Goal: Task Accomplishment & Management: Use online tool/utility

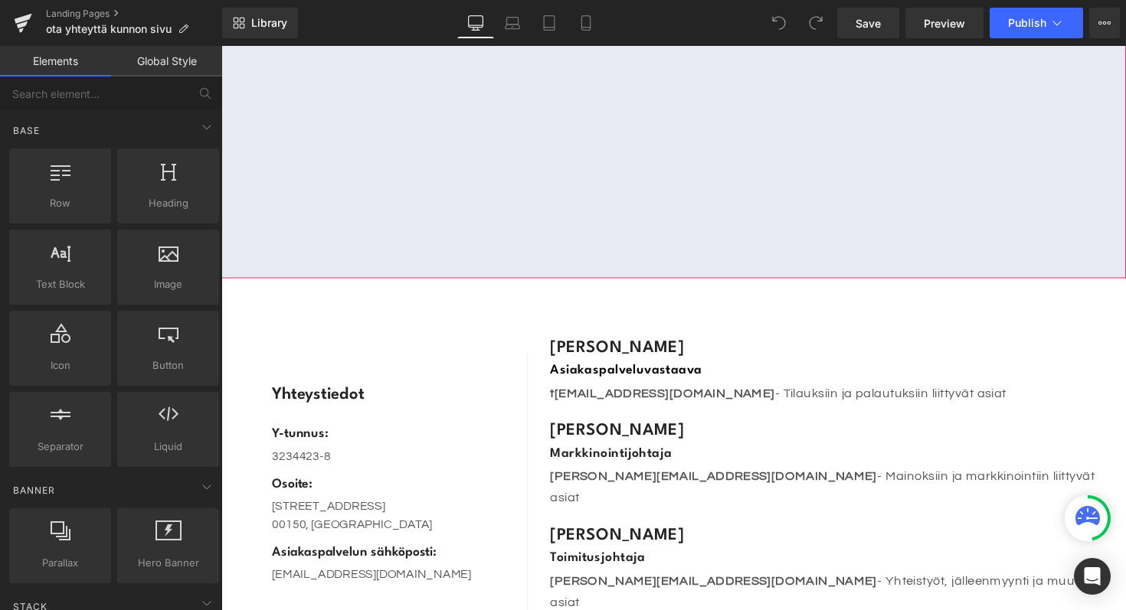
scroll to position [119, 0]
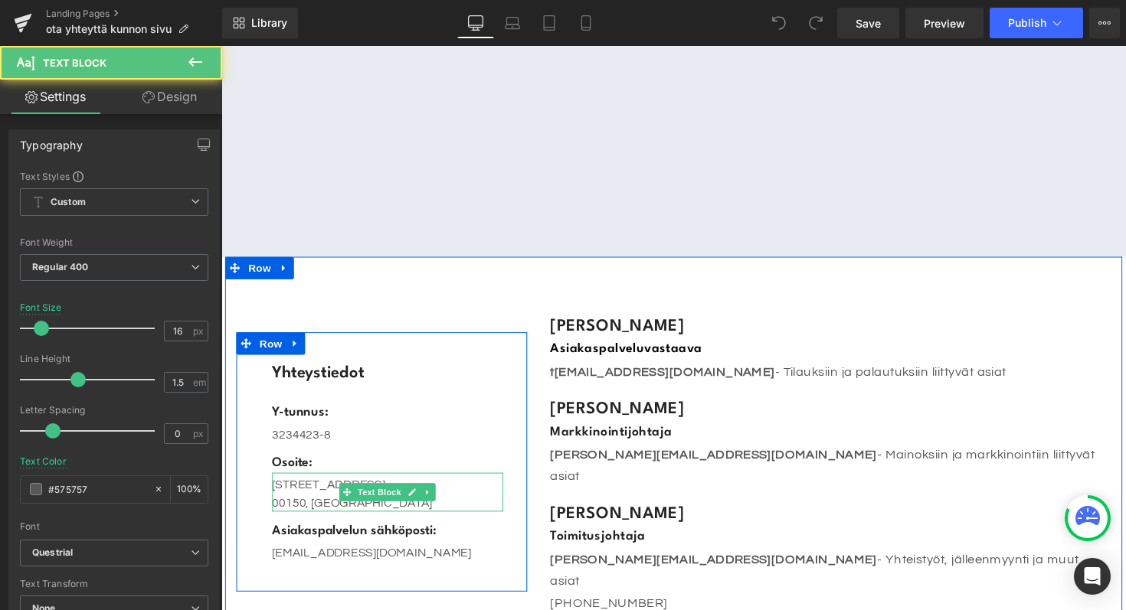
click at [329, 486] on p "[STREET_ADDRESS]" at bounding box center [391, 495] width 237 height 18
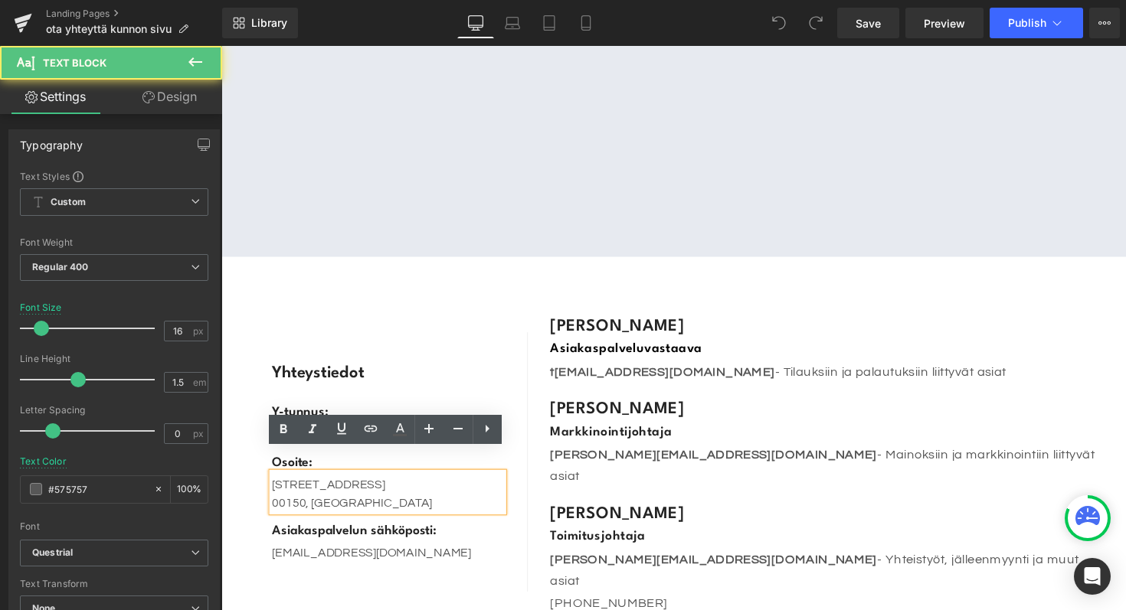
click at [361, 486] on p "[STREET_ADDRESS]" at bounding box center [391, 495] width 237 height 18
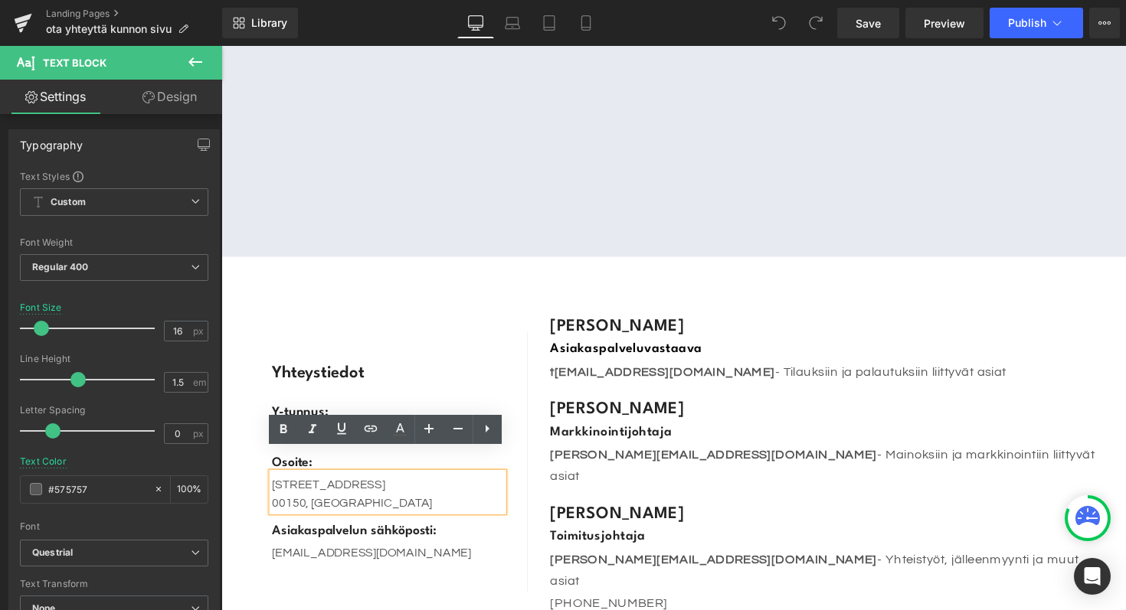
drag, startPoint x: 397, startPoint y: 469, endPoint x: 271, endPoint y: 472, distance: 126.4
click at [273, 483] on div "[STREET_ADDRESS]" at bounding box center [391, 503] width 237 height 40
click at [348, 505] on p "00150, [GEOGRAPHIC_DATA]" at bounding box center [391, 514] width 237 height 18
drag, startPoint x: 371, startPoint y: 489, endPoint x: 274, endPoint y: 470, distance: 98.2
click at [274, 483] on div "[STREET_ADDRESS]" at bounding box center [391, 503] width 237 height 40
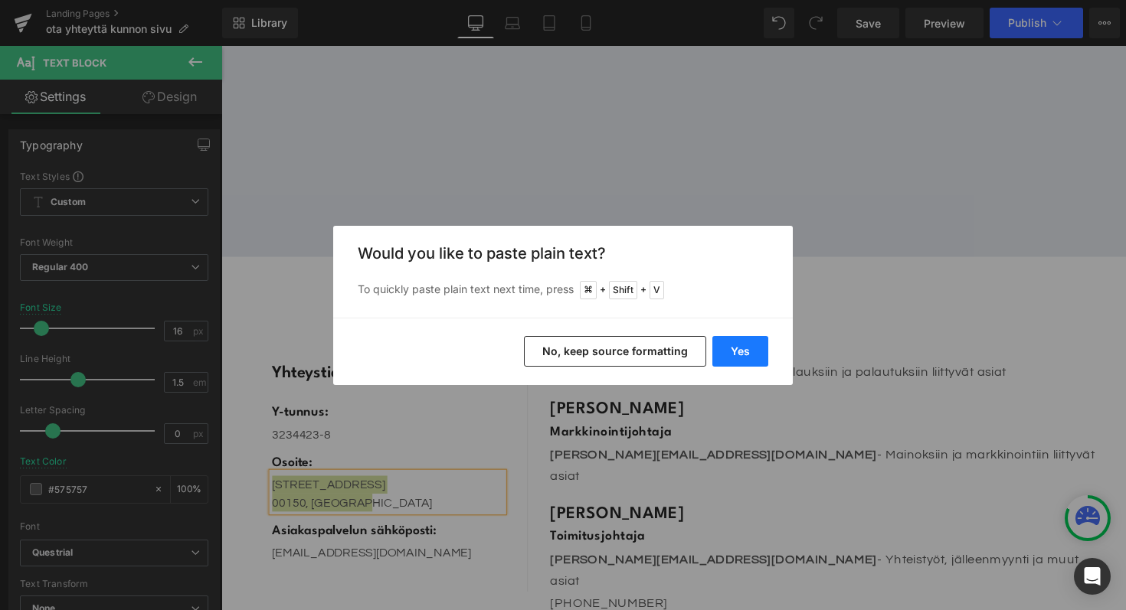
click at [741, 340] on button "Yes" at bounding box center [740, 351] width 56 height 31
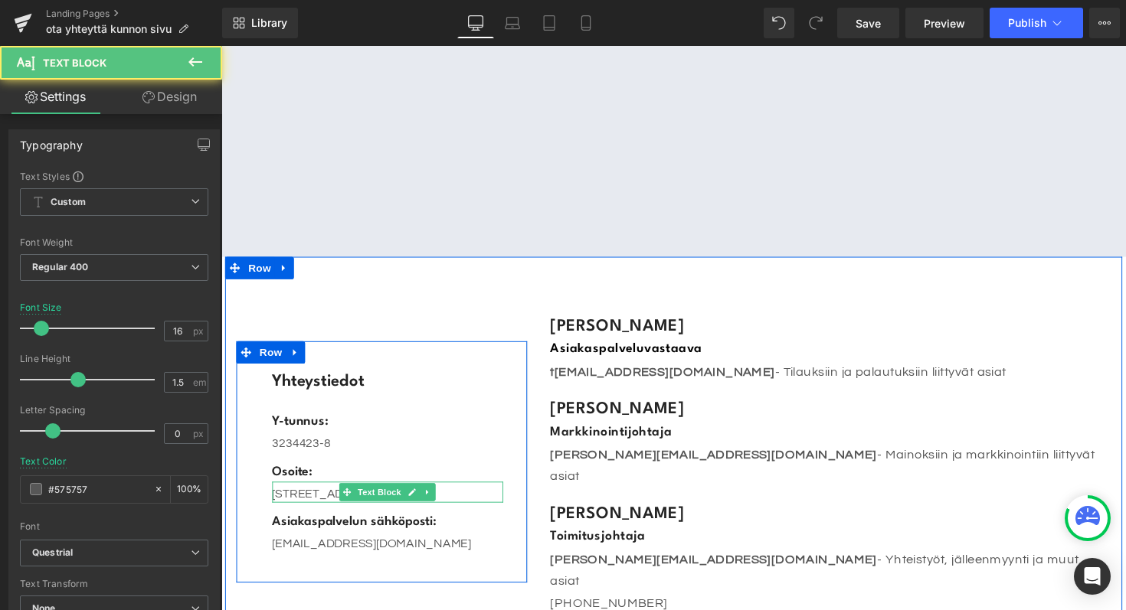
click at [479, 495] on p "[STREET_ADDRESS]" at bounding box center [391, 504] width 237 height 18
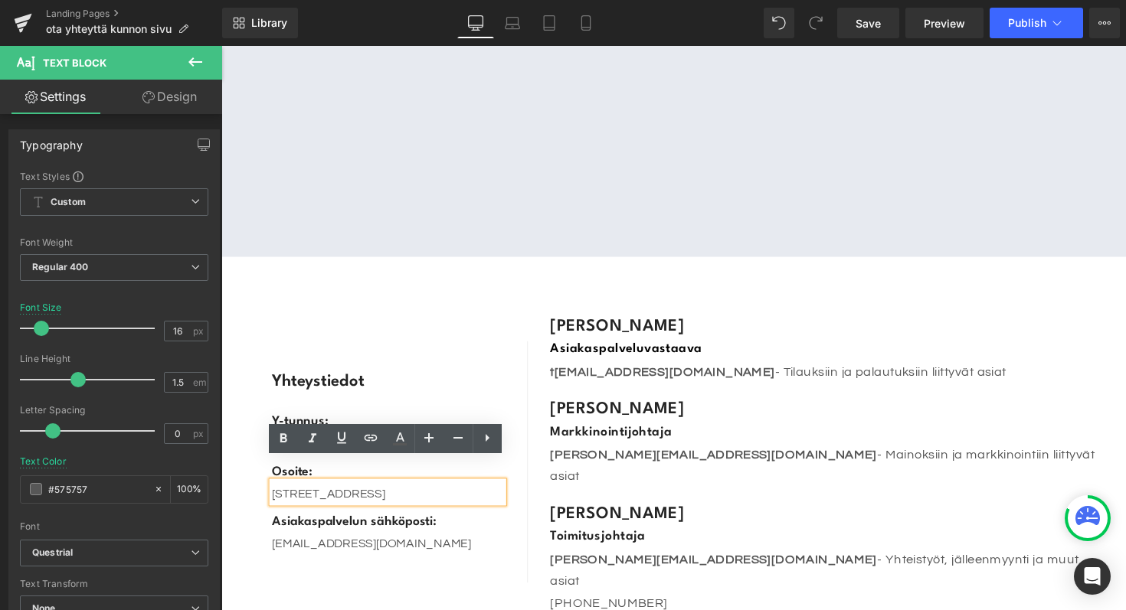
click at [403, 495] on p "[STREET_ADDRESS]" at bounding box center [391, 504] width 237 height 18
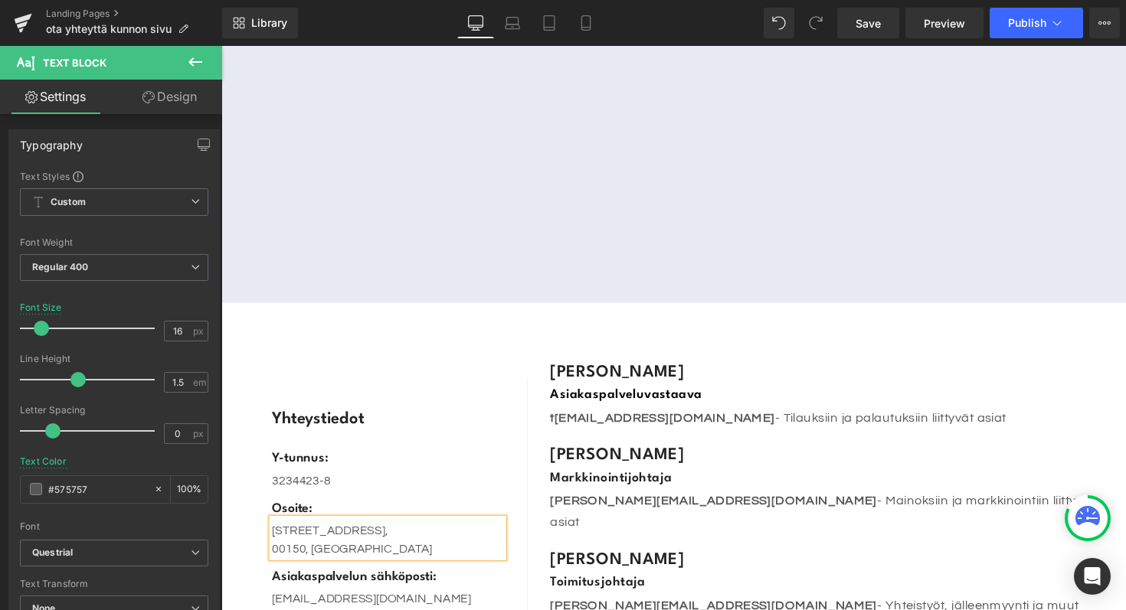
scroll to position [0, 0]
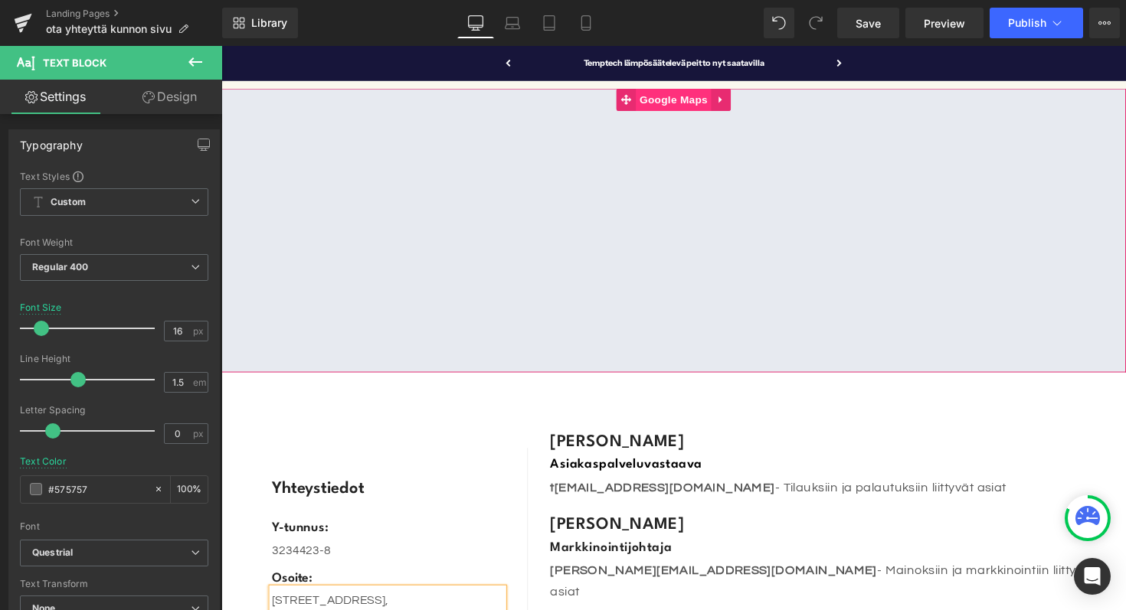
click at [675, 96] on span "Google Maps" at bounding box center [683, 101] width 77 height 23
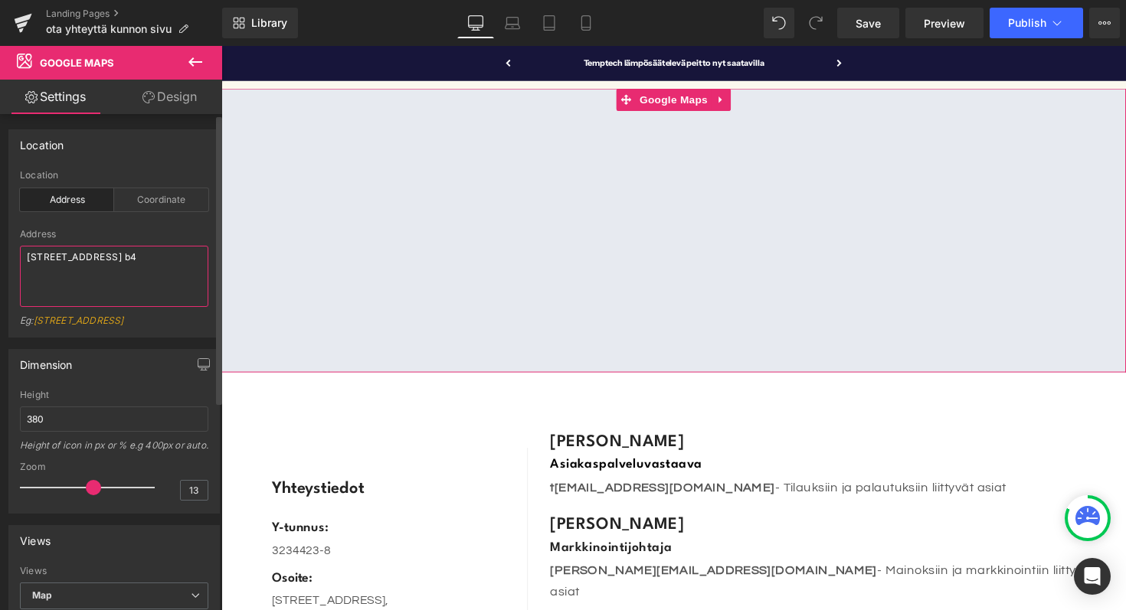
click at [113, 256] on textarea "[STREET_ADDRESS] b4" at bounding box center [114, 276] width 188 height 61
paste textarea "[STREET_ADDRESS]"
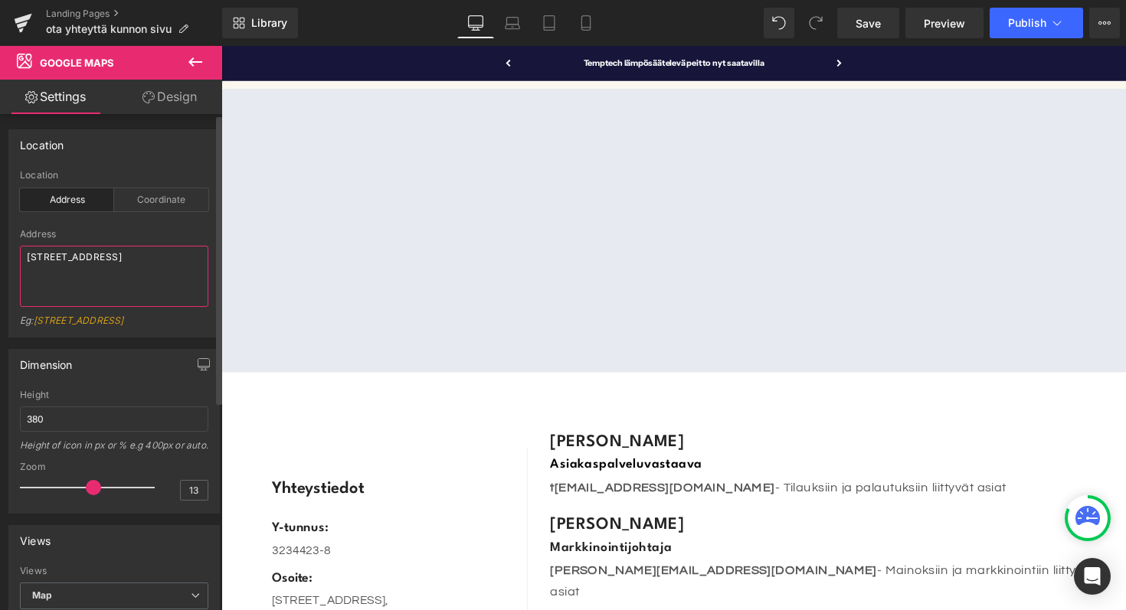
drag, startPoint x: 128, startPoint y: 266, endPoint x: 136, endPoint y: 259, distance: 10.3
click at [136, 259] on textarea "[STREET_ADDRESS]" at bounding box center [114, 276] width 188 height 61
type textarea "[STREET_ADDRESS],"
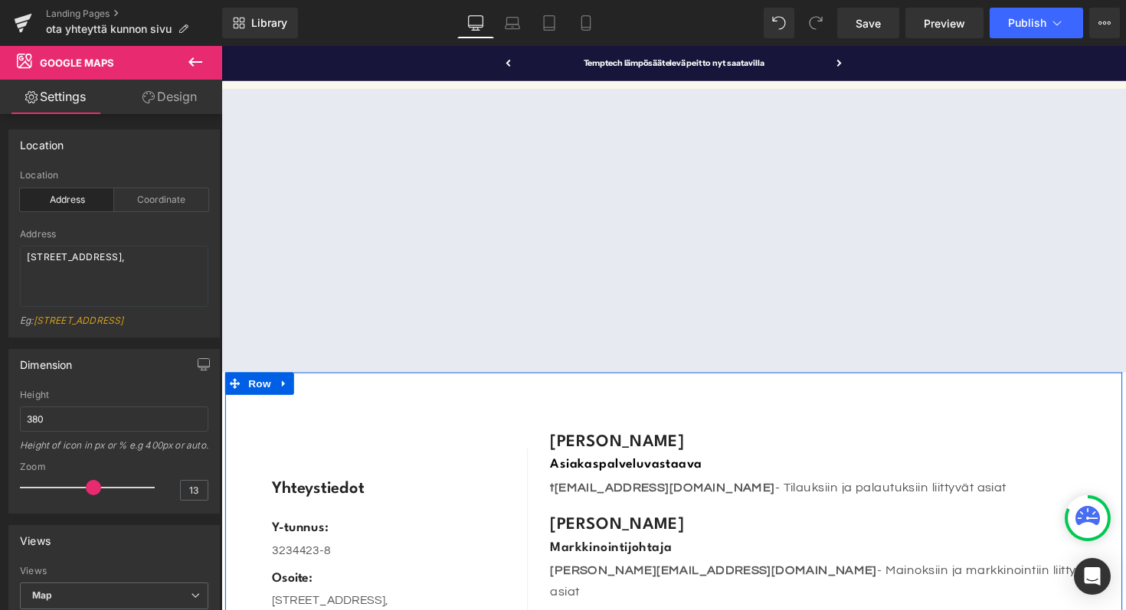
click at [359, 420] on div "Yhteystiedot Text Block Y-tunnus: Text Block 3234423-8 Text Block Osoite: Text …" at bounding box center [684, 595] width 919 height 428
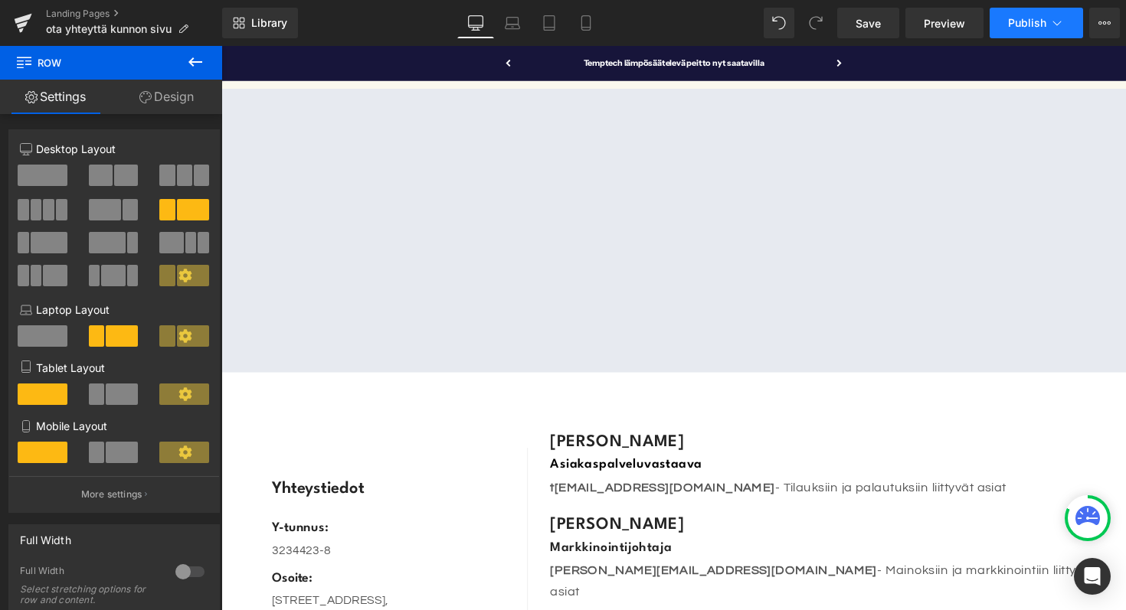
click at [1002, 19] on button "Publish" at bounding box center [1035, 23] width 93 height 31
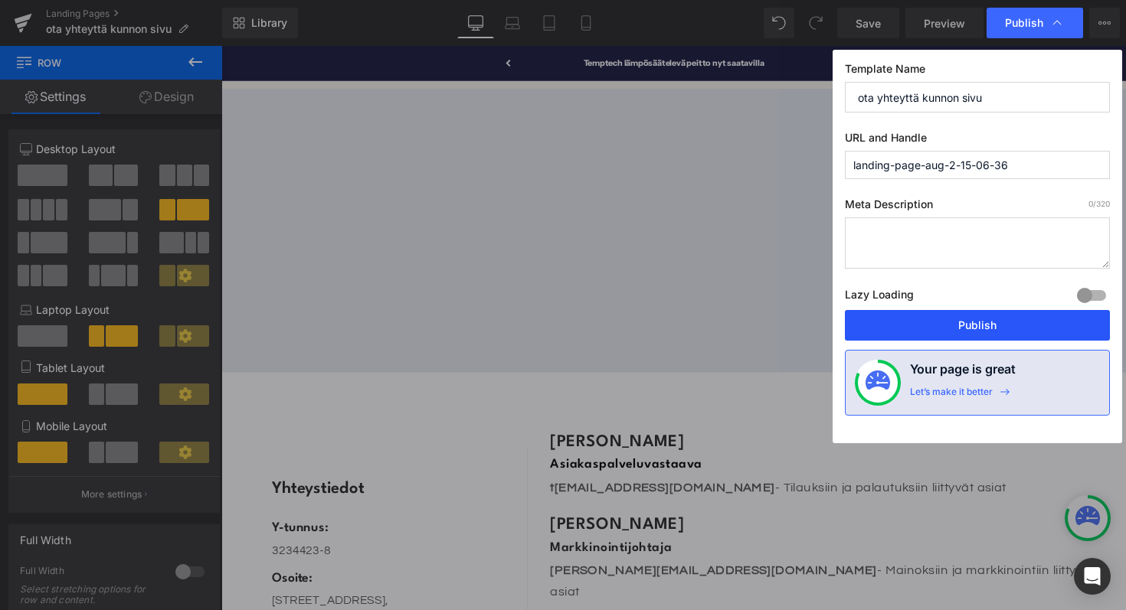
click at [891, 319] on button "Publish" at bounding box center [977, 325] width 265 height 31
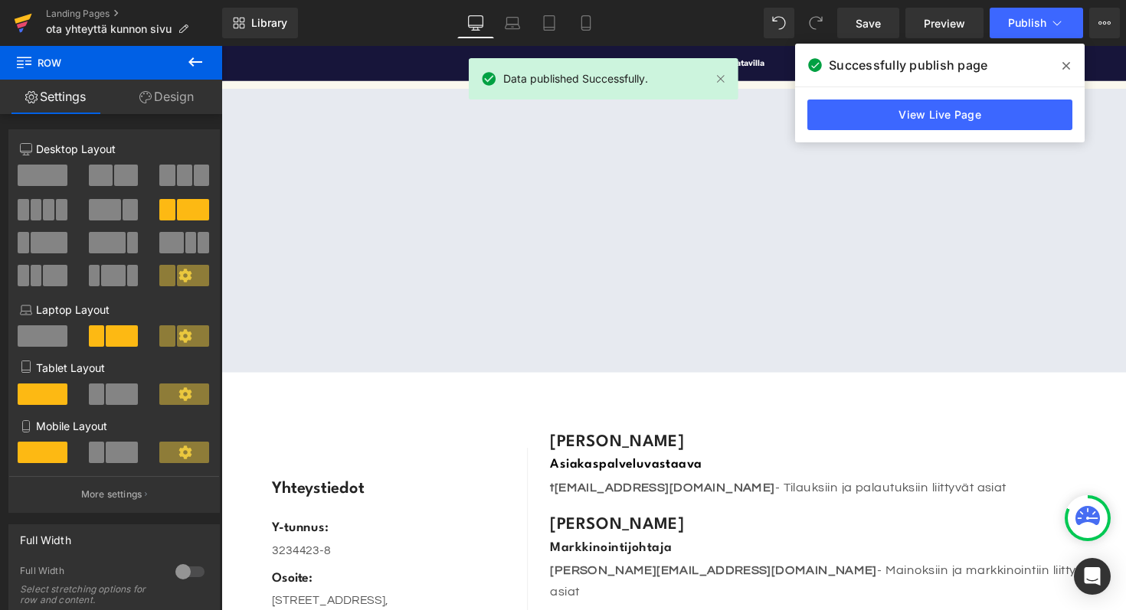
click at [26, 22] on icon at bounding box center [22, 24] width 11 height 7
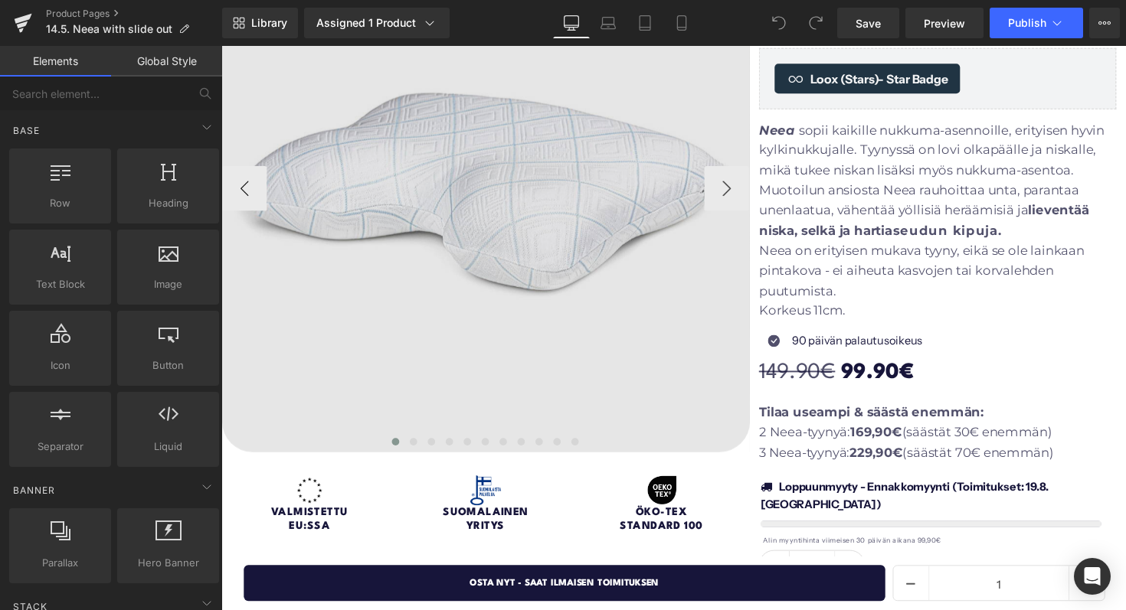
scroll to position [43, 0]
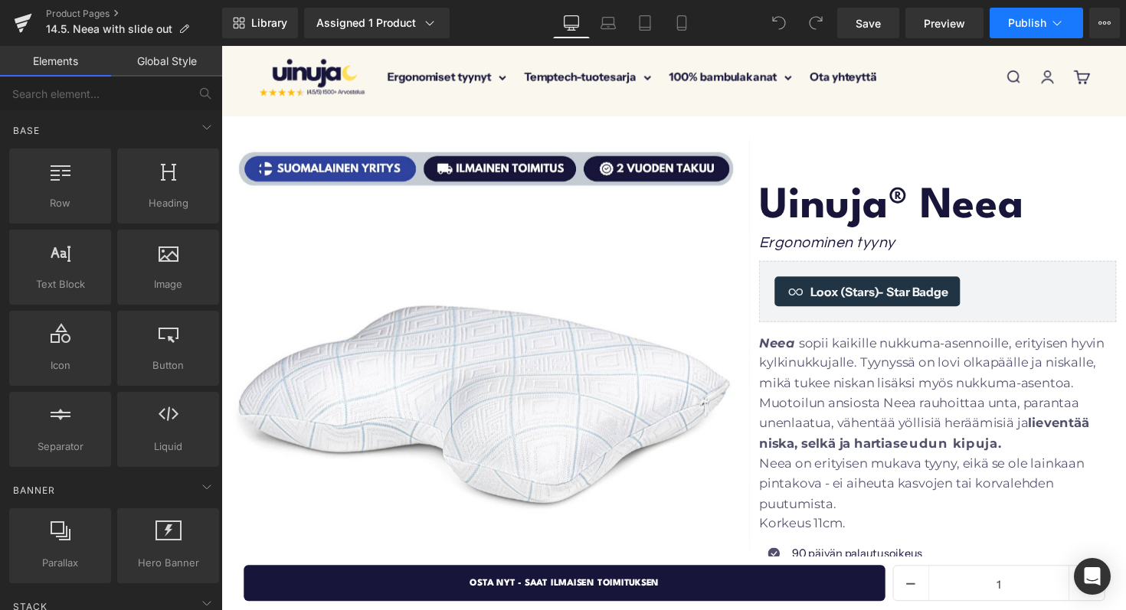
click at [1007, 21] on button "Publish" at bounding box center [1035, 23] width 93 height 31
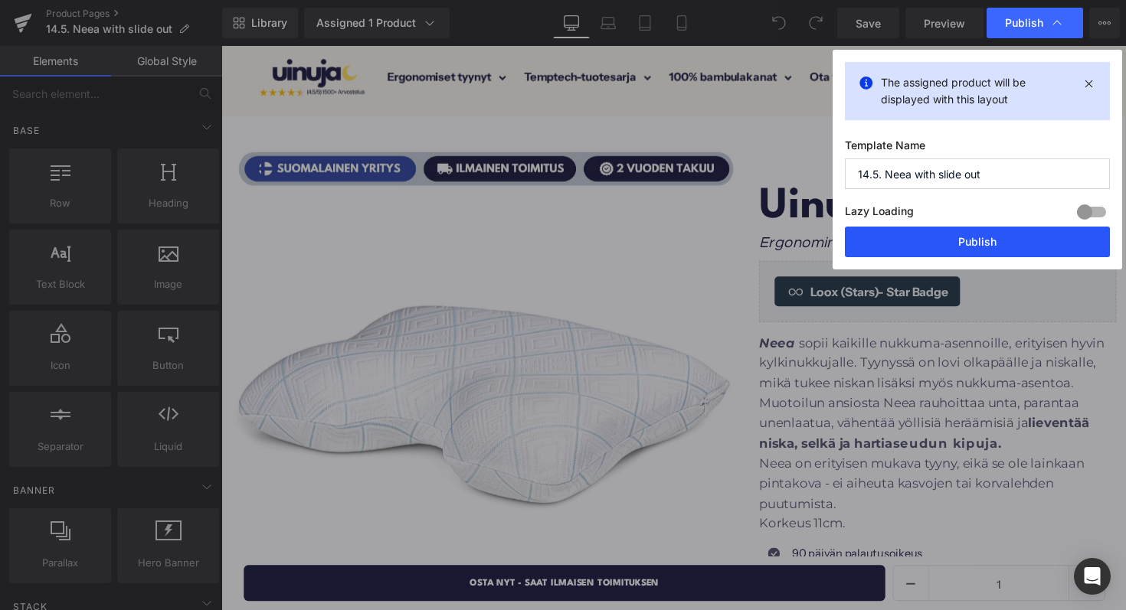
click at [943, 232] on button "Publish" at bounding box center [977, 242] width 265 height 31
